Goal: Navigation & Orientation: Find specific page/section

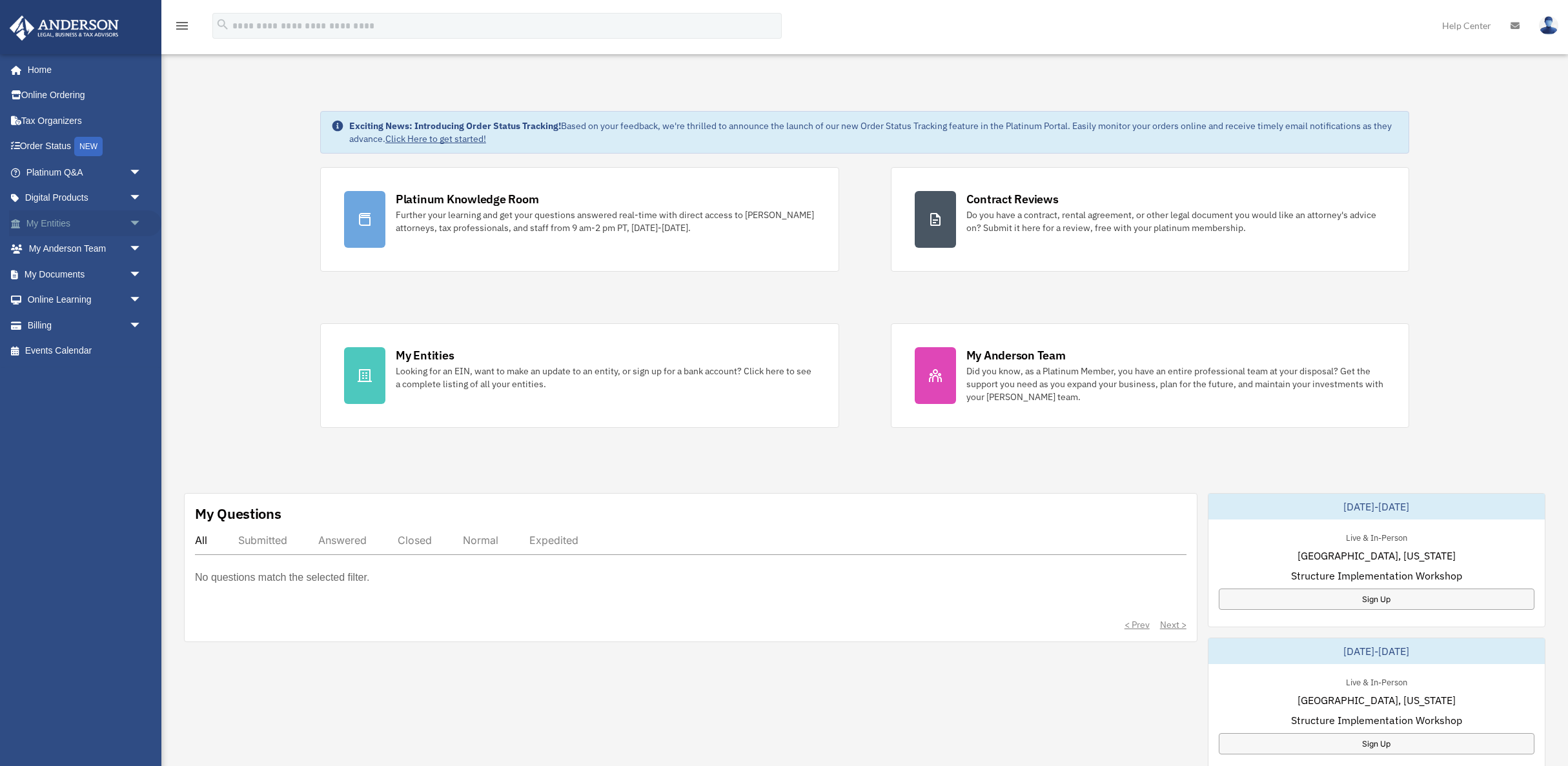
click at [117, 221] on link "My Entities arrow_drop_down" at bounding box center [85, 223] width 153 height 26
click at [134, 220] on span "arrow_drop_down" at bounding box center [142, 223] width 26 height 26
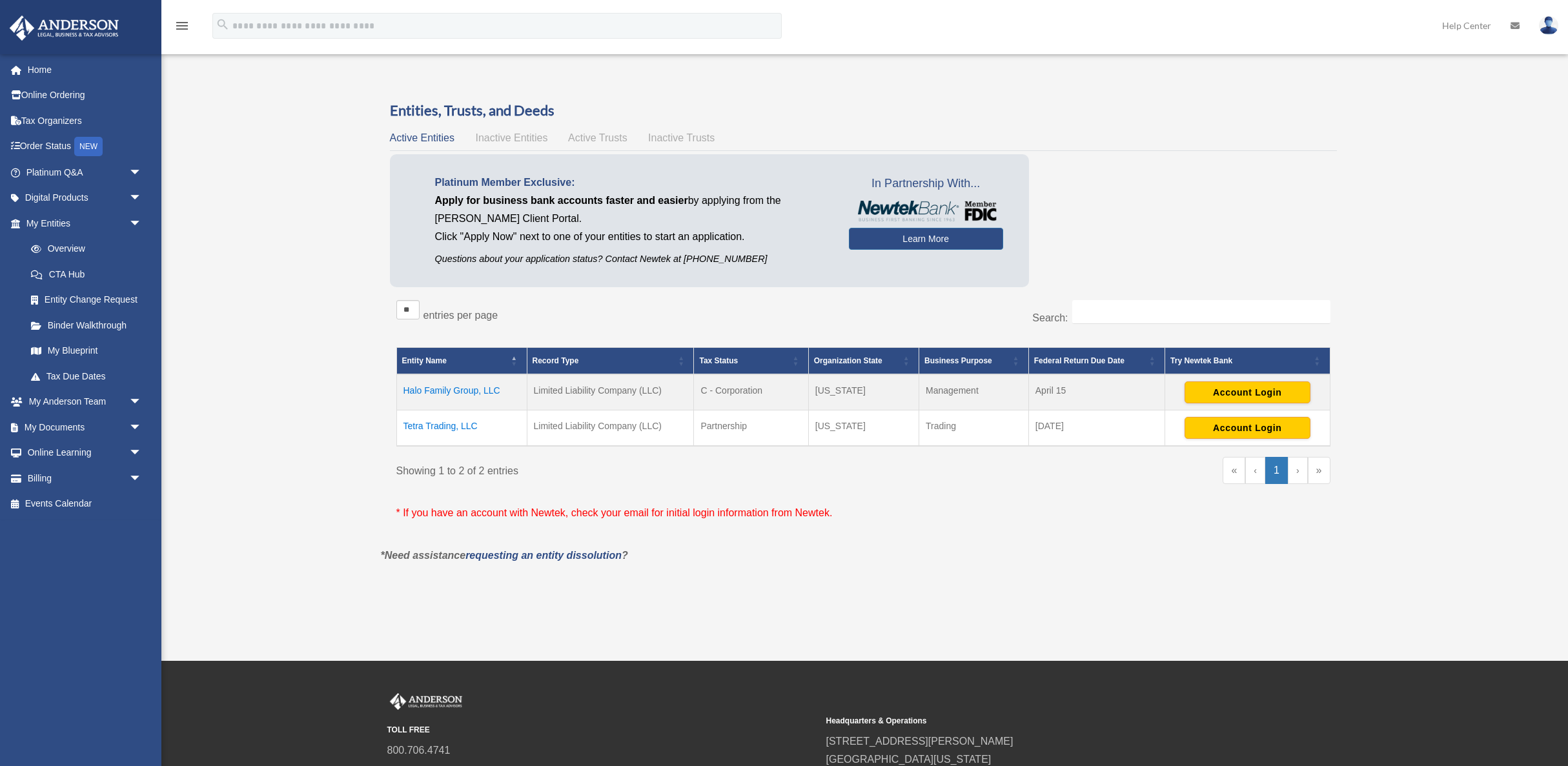
click at [461, 423] on td "Tetra Trading, LLC" at bounding box center [462, 428] width 130 height 36
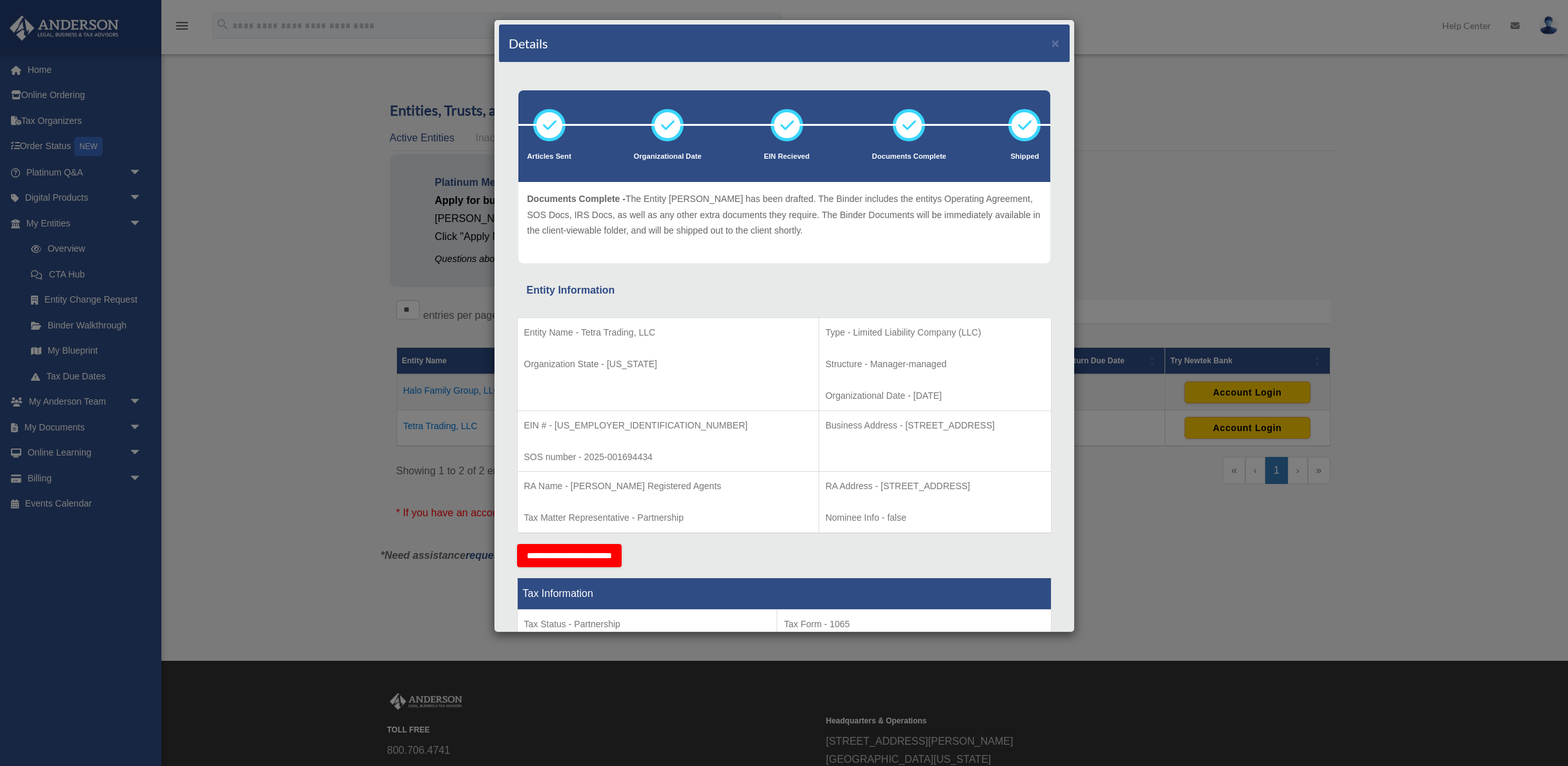
scroll to position [1, 0]
click at [1053, 42] on button "×" at bounding box center [1055, 42] width 8 height 14
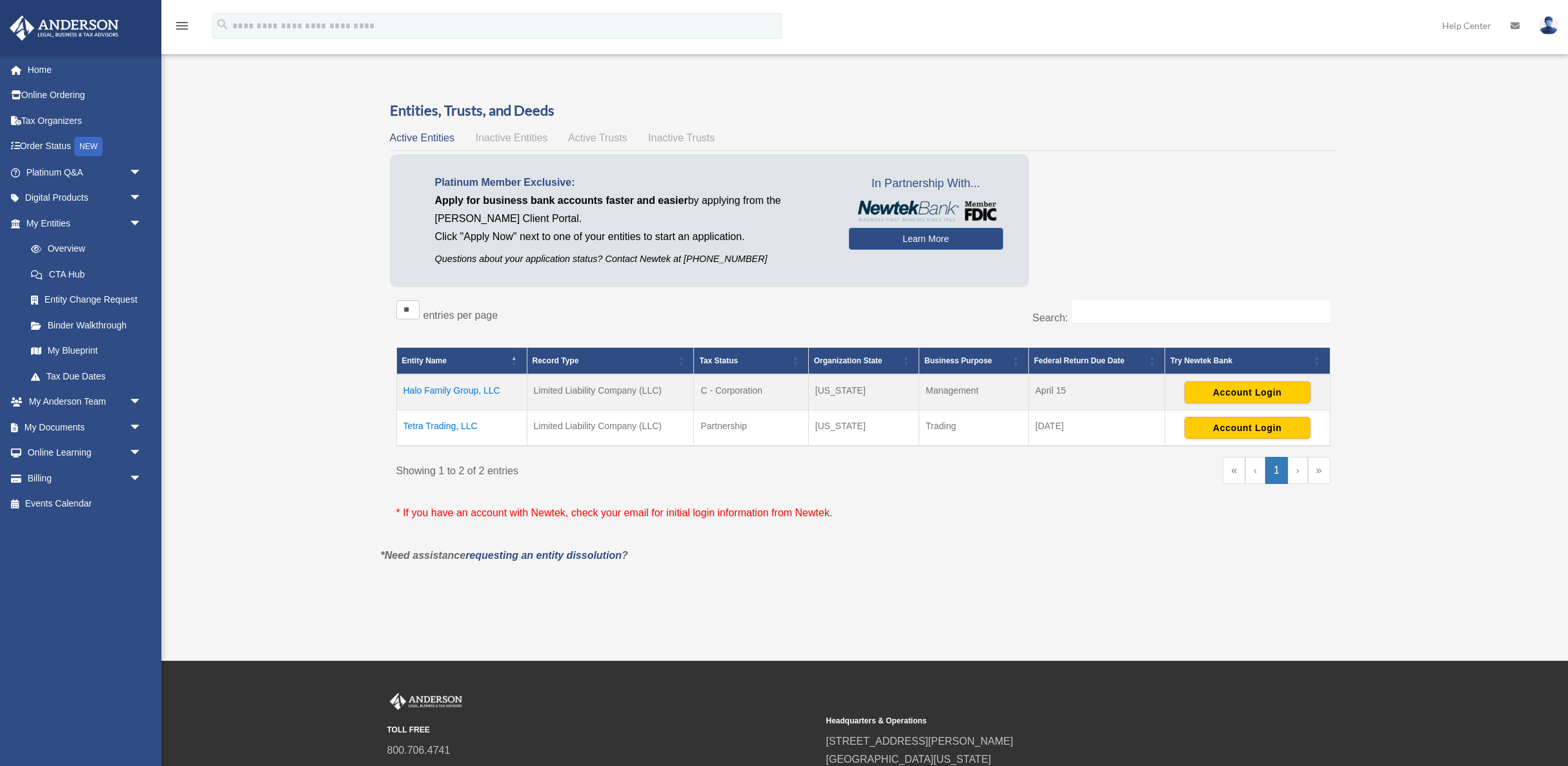
click at [476, 390] on td "Halo Family Group, LLC" at bounding box center [462, 392] width 130 height 36
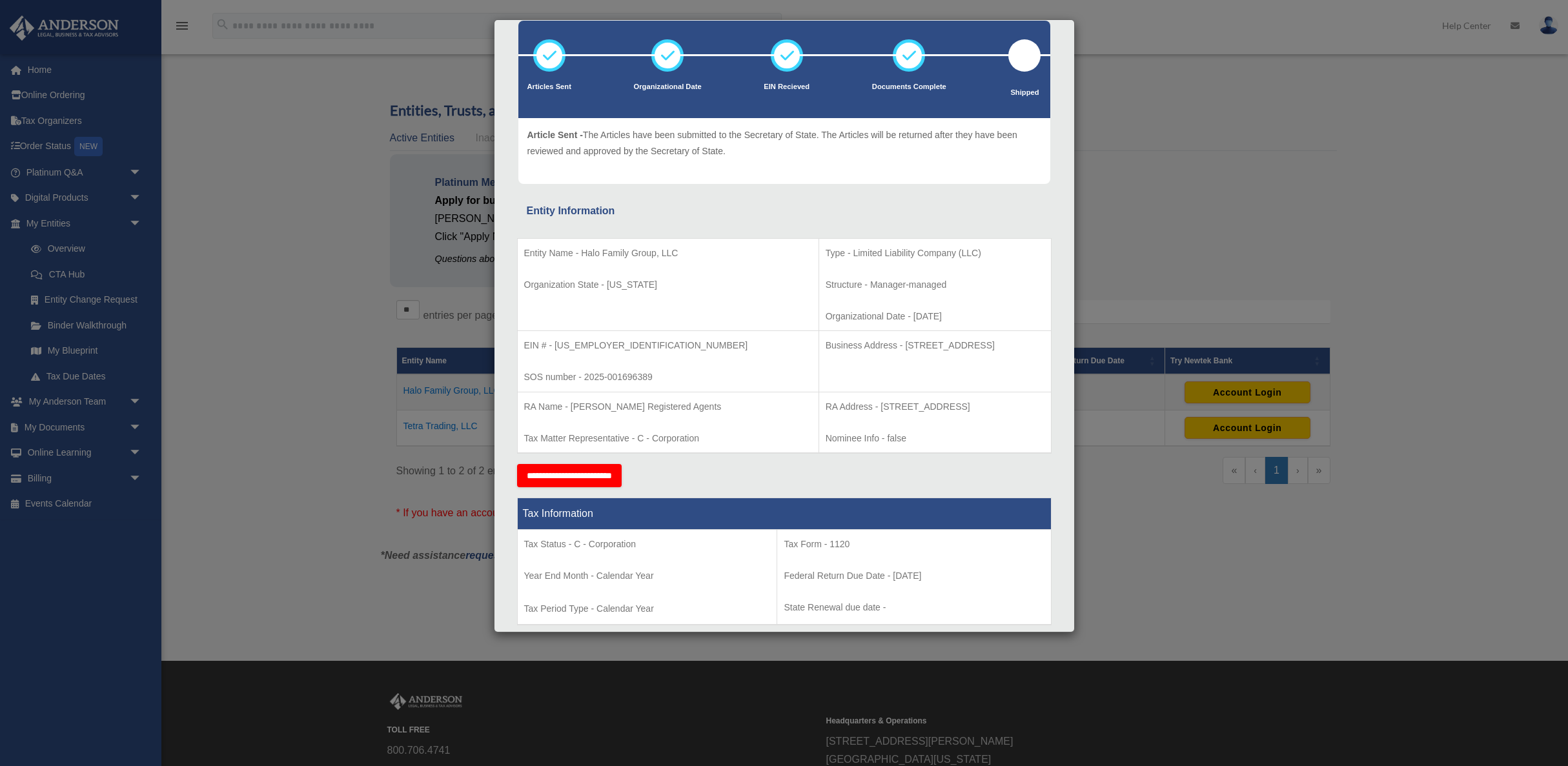
scroll to position [76, 0]
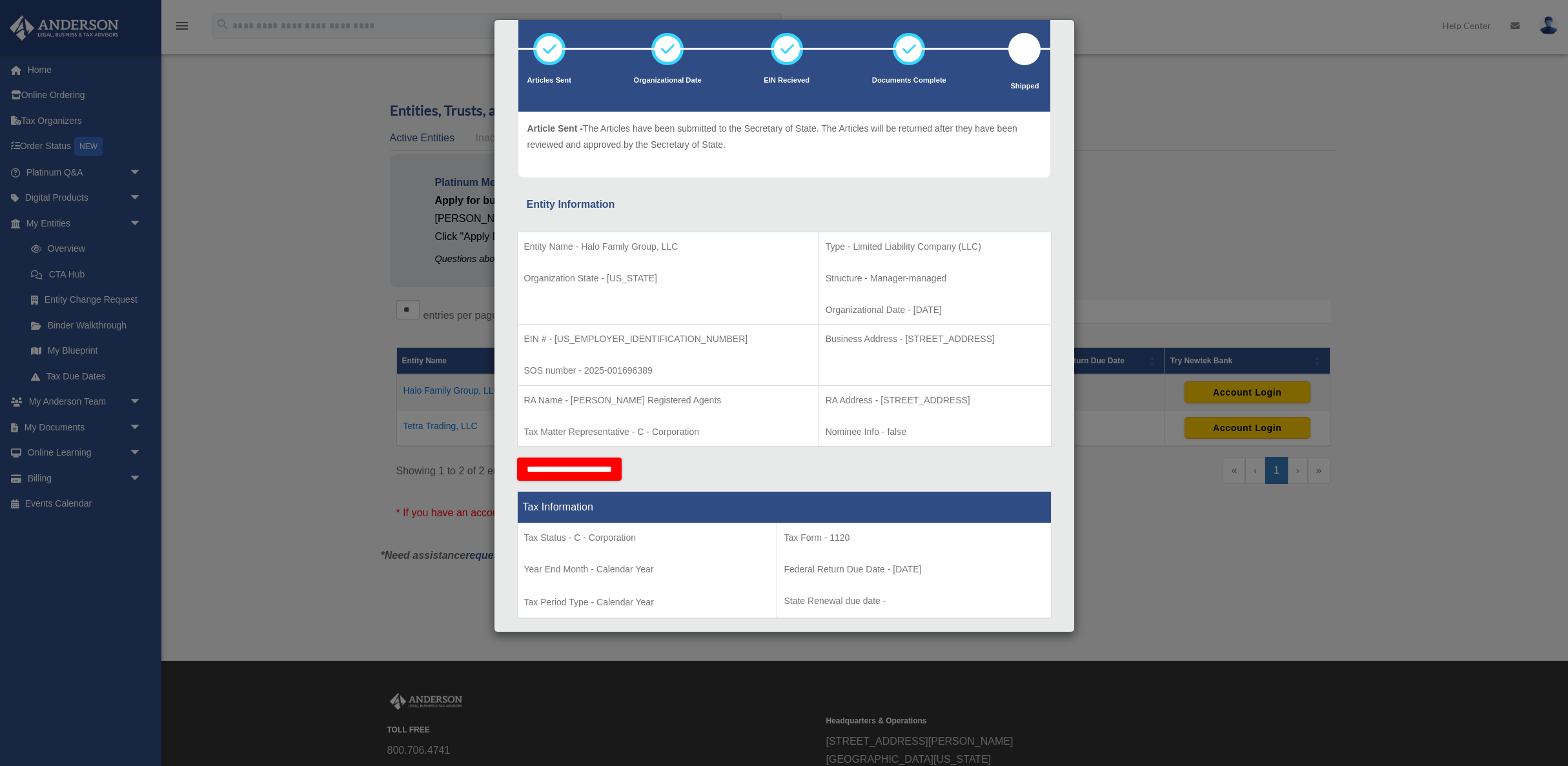
drag, startPoint x: 257, startPoint y: 238, endPoint x: 295, endPoint y: 89, distance: 153.8
click at [258, 236] on div "Details × Articles Sent Organizational Date" at bounding box center [784, 383] width 1568 height 766
